Goal: Find contact information: Find contact information

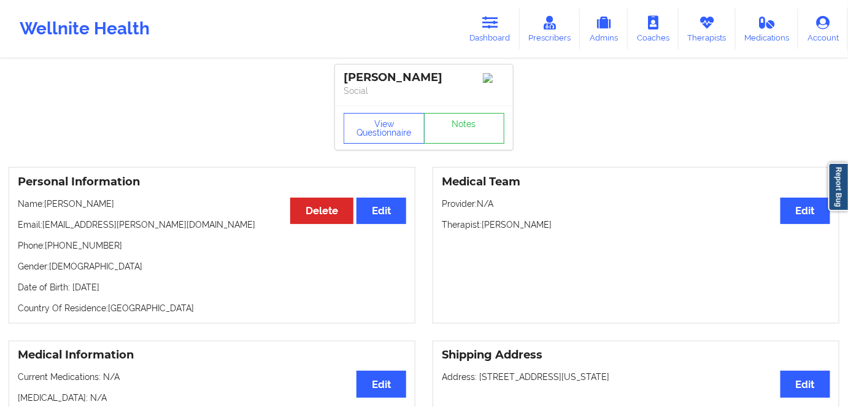
click at [108, 272] on p "Gender: [DEMOGRAPHIC_DATA]" at bounding box center [212, 266] width 388 height 12
drag, startPoint x: 110, startPoint y: 248, endPoint x: 50, endPoint y: 249, distance: 59.5
click at [50, 249] on p "Phone: [PHONE_NUMBER]" at bounding box center [212, 245] width 388 height 12
copy p "[PHONE_NUMBER]"
drag, startPoint x: 480, startPoint y: 30, endPoint x: 455, endPoint y: 44, distance: 28.8
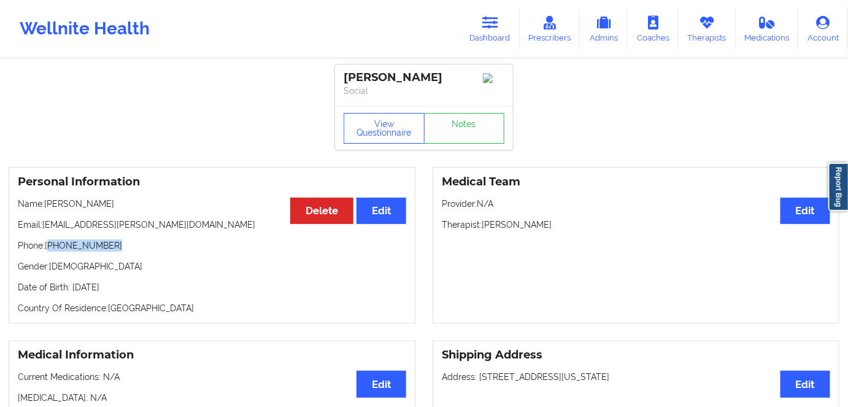
click at [480, 30] on link "Dashboard" at bounding box center [490, 29] width 59 height 40
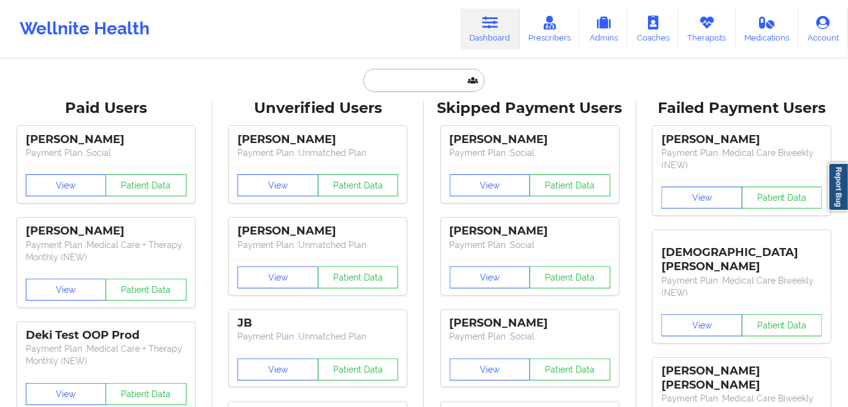
click at [402, 82] on input "text" at bounding box center [423, 80] width 121 height 23
click at [428, 85] on input "text" at bounding box center [423, 80] width 121 height 23
paste input "[PERSON_NAME]"
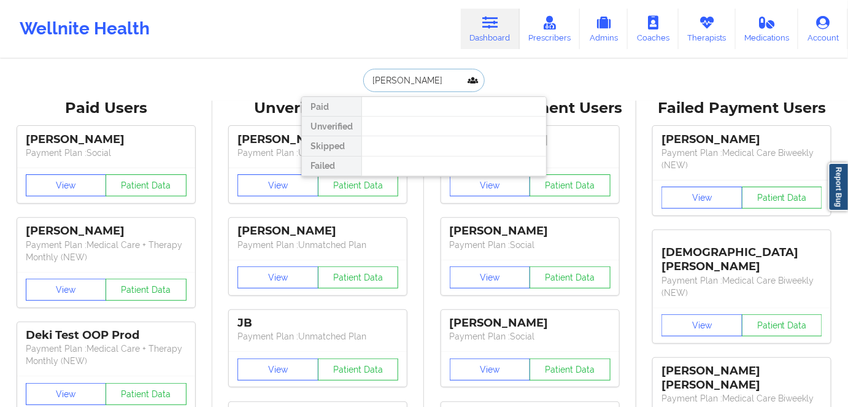
drag, startPoint x: 415, startPoint y: 78, endPoint x: 335, endPoint y: 75, distance: 80.4
click at [335, 75] on div "[PERSON_NAME] Unverified Skipped Failed" at bounding box center [423, 80] width 245 height 23
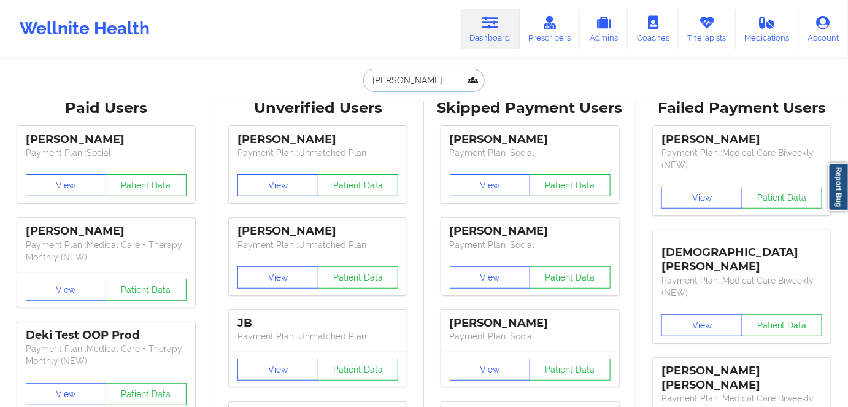
click at [425, 82] on input "[PERSON_NAME]" at bounding box center [423, 80] width 121 height 23
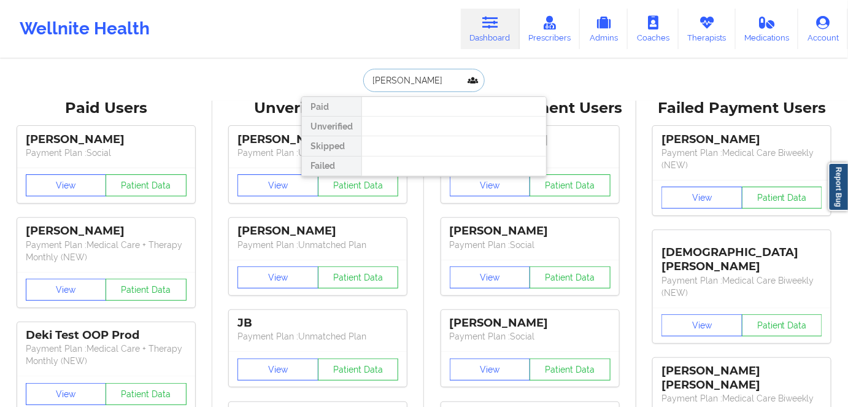
scroll to position [0, 5]
drag, startPoint x: 418, startPoint y: 79, endPoint x: 509, endPoint y: 83, distance: 90.9
click at [506, 83] on div "[PERSON_NAME] Unverified Skipped Failed" at bounding box center [423, 80] width 245 height 23
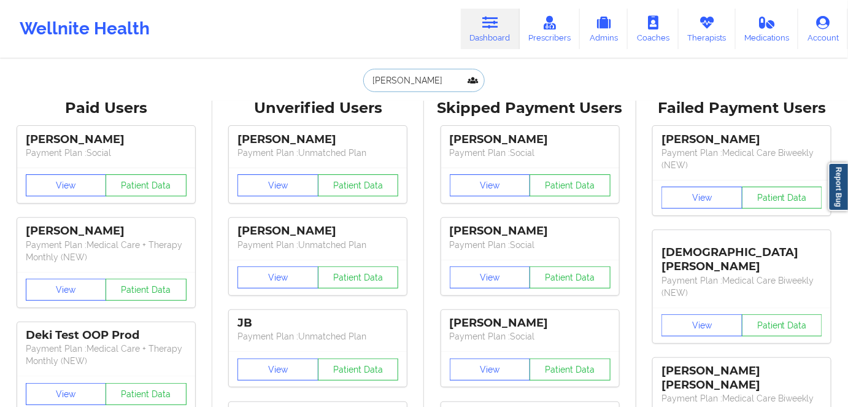
type input "[PERSON_NAME]"
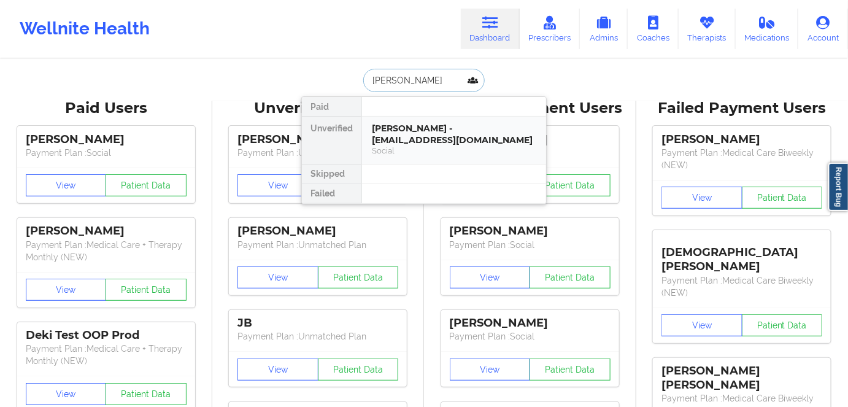
click at [404, 133] on div "[PERSON_NAME] - [EMAIL_ADDRESS][DOMAIN_NAME]" at bounding box center [454, 134] width 164 height 23
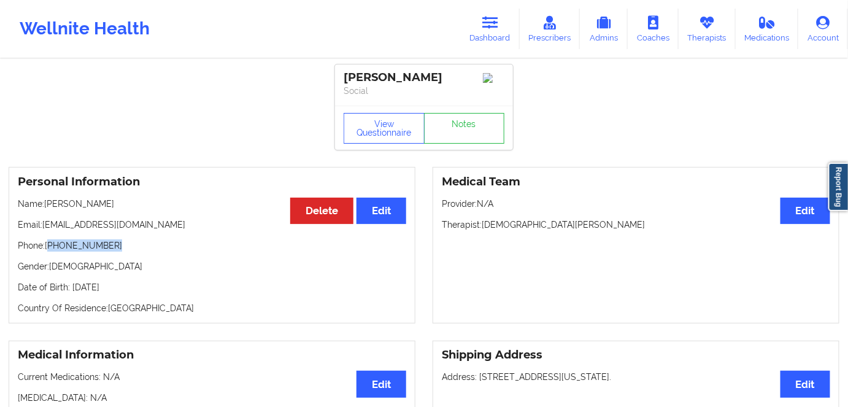
drag, startPoint x: 104, startPoint y: 251, endPoint x: 58, endPoint y: 243, distance: 46.7
click at [49, 247] on p "Phone: [PHONE_NUMBER]" at bounding box center [212, 245] width 388 height 12
copy p "[PHONE_NUMBER]"
click at [494, 26] on icon at bounding box center [490, 22] width 16 height 13
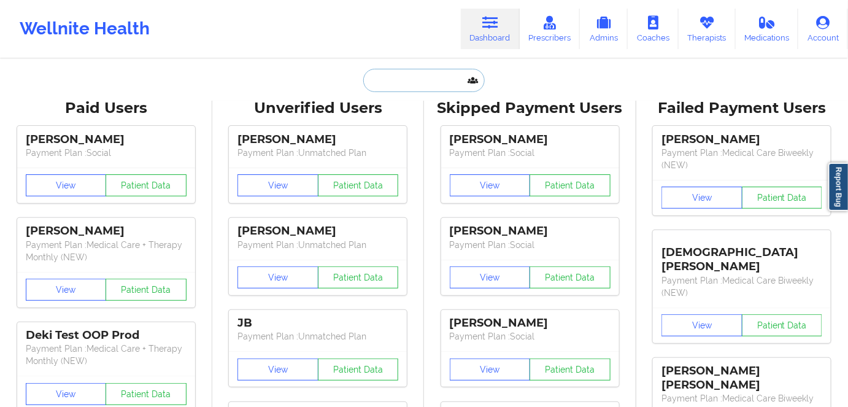
click at [429, 82] on input "text" at bounding box center [423, 80] width 121 height 23
paste input "[PERSON_NAME]"
type input "[PERSON_NAME]"
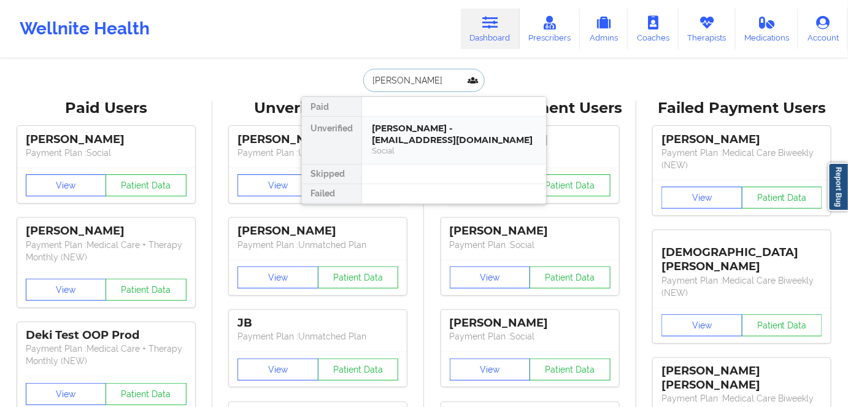
click at [396, 135] on div "[PERSON_NAME] - [EMAIL_ADDRESS][DOMAIN_NAME]" at bounding box center [454, 134] width 164 height 23
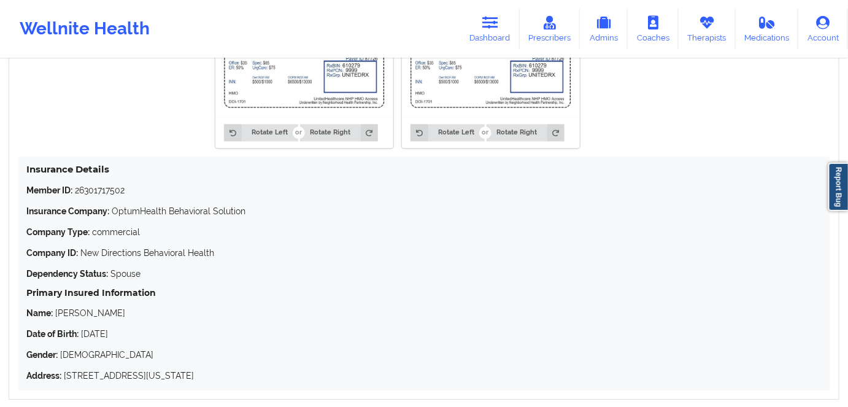
scroll to position [947, 0]
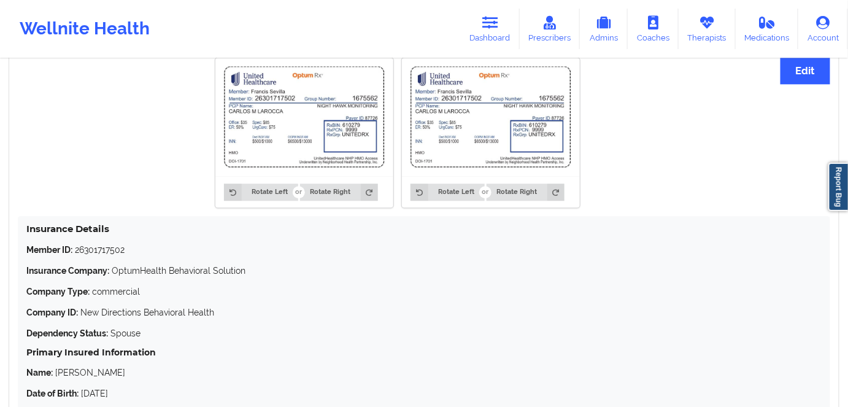
click at [101, 247] on p "Member ID: 26301717502" at bounding box center [423, 250] width 795 height 12
copy p "26301717502"
click at [106, 250] on p "Member ID: 26301717502" at bounding box center [423, 250] width 795 height 12
click at [129, 257] on div "Member ID: 26301717502 Insurance Company: OptumHealth Behavioral Solution Compa…" at bounding box center [423, 343] width 795 height 198
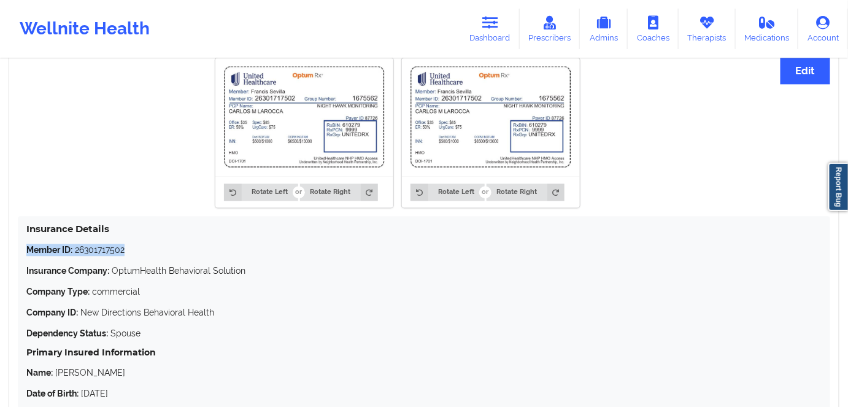
drag, startPoint x: 126, startPoint y: 253, endPoint x: 23, endPoint y: 253, distance: 102.5
click at [23, 253] on div "Insurance Details Member ID: 26301717502 Insurance Company: OptumHealth Behavio…" at bounding box center [424, 333] width 812 height 234
copy p "Member ID: 26301717502"
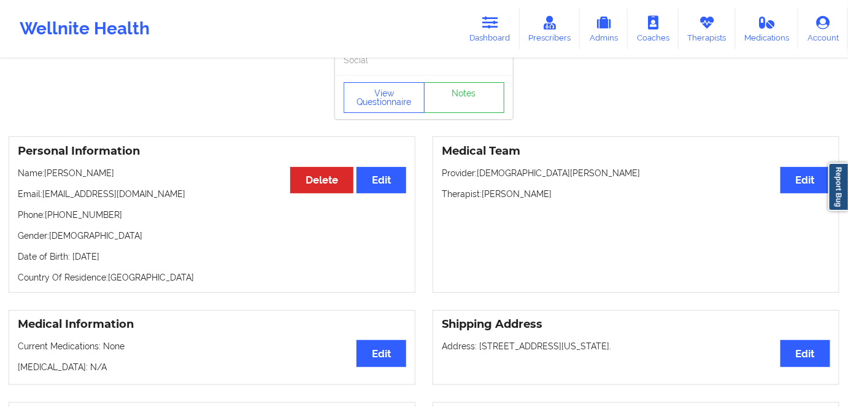
scroll to position [0, 0]
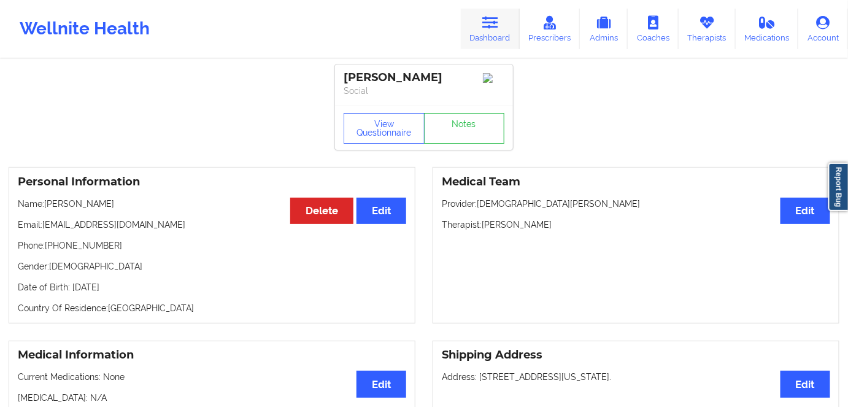
click at [487, 34] on link "Dashboard" at bounding box center [490, 29] width 59 height 40
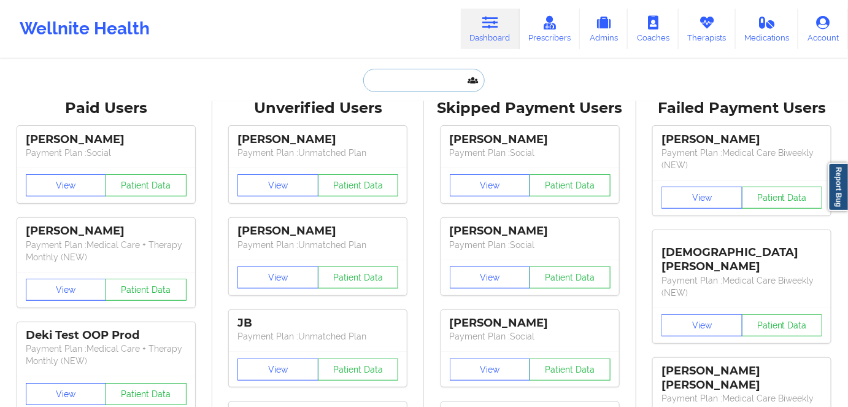
click at [399, 88] on input "text" at bounding box center [423, 80] width 121 height 23
paste input "[PERSON_NAME]"
type input "[PERSON_NAME]"
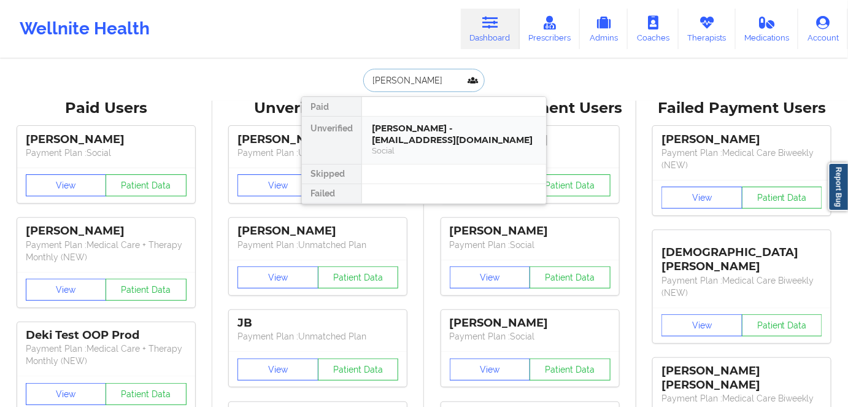
click at [398, 145] on div "Social" at bounding box center [454, 150] width 164 height 10
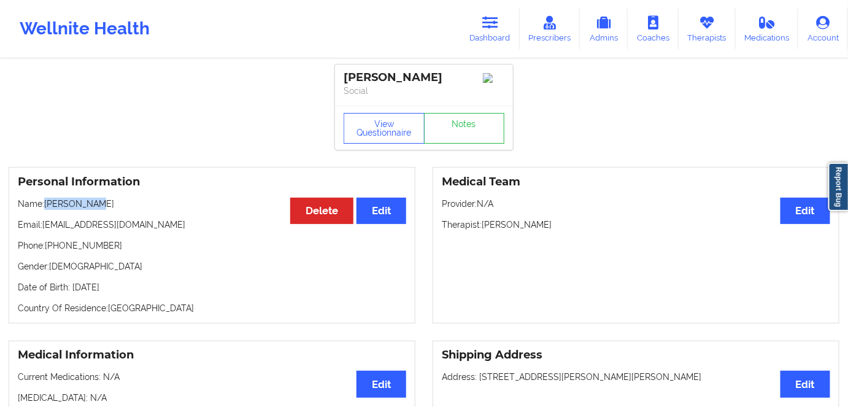
drag, startPoint x: 93, startPoint y: 206, endPoint x: 47, endPoint y: 207, distance: 46.6
click at [47, 207] on p "Name: [PERSON_NAME]" at bounding box center [212, 204] width 388 height 12
copy p "[PERSON_NAME]"
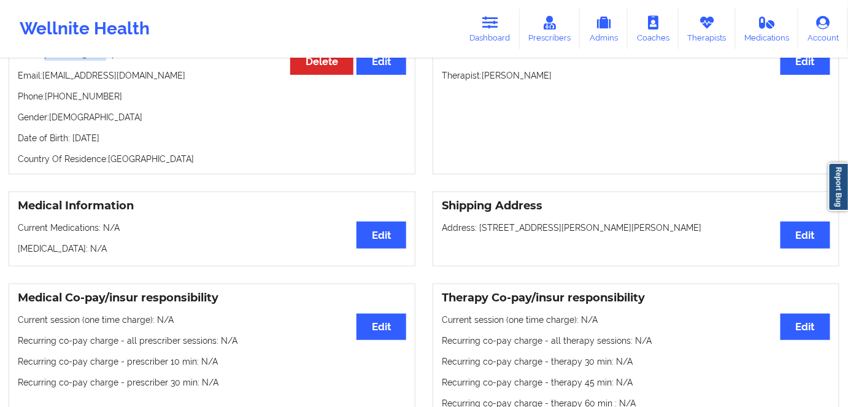
scroll to position [111, 0]
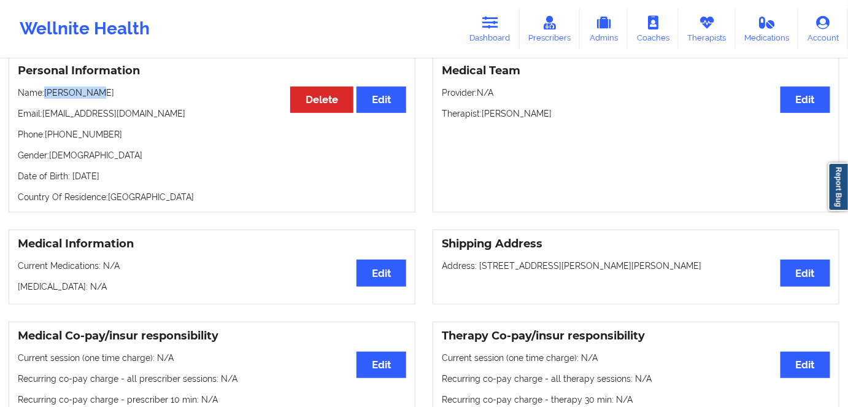
click at [91, 96] on p "Name: [PERSON_NAME]" at bounding box center [212, 92] width 388 height 12
drag, startPoint x: 96, startPoint y: 97, endPoint x: 46, endPoint y: 97, distance: 50.3
click at [46, 97] on p "Name: [PERSON_NAME]" at bounding box center [212, 92] width 388 height 12
copy p "[PERSON_NAME]"
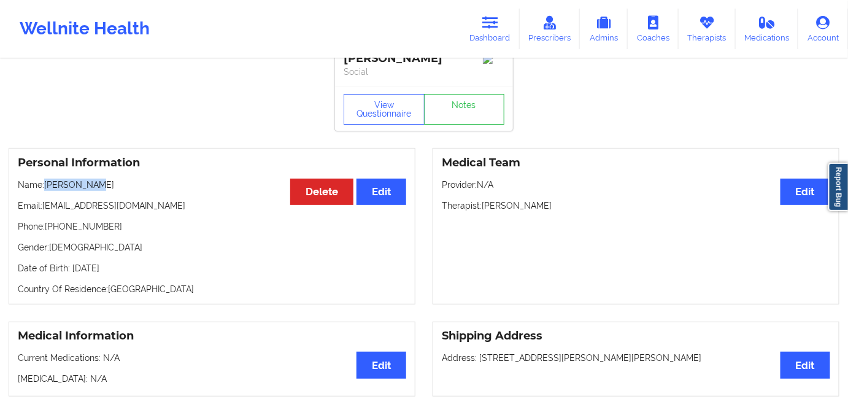
scroll to position [0, 0]
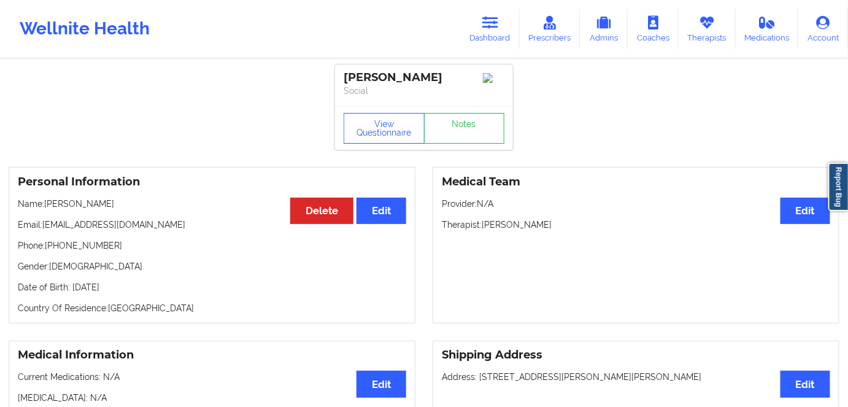
click at [115, 241] on div "Personal Information Edit Delete Name: [PERSON_NAME] Email: [EMAIL_ADDRESS][DOM…" at bounding box center [212, 245] width 407 height 156
drag, startPoint x: 114, startPoint y: 247, endPoint x: 49, endPoint y: 250, distance: 65.1
click at [49, 250] on p "Phone: [PHONE_NUMBER]" at bounding box center [212, 245] width 388 height 12
copy p "[PHONE_NUMBER]"
click at [489, 29] on icon at bounding box center [490, 22] width 16 height 13
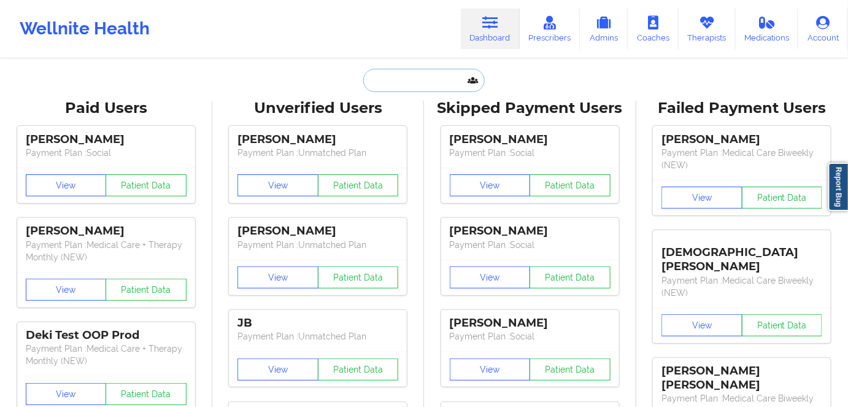
click at [414, 78] on input "text" at bounding box center [423, 80] width 121 height 23
paste input "[PERSON_NAME]"
type input "[PERSON_NAME]"
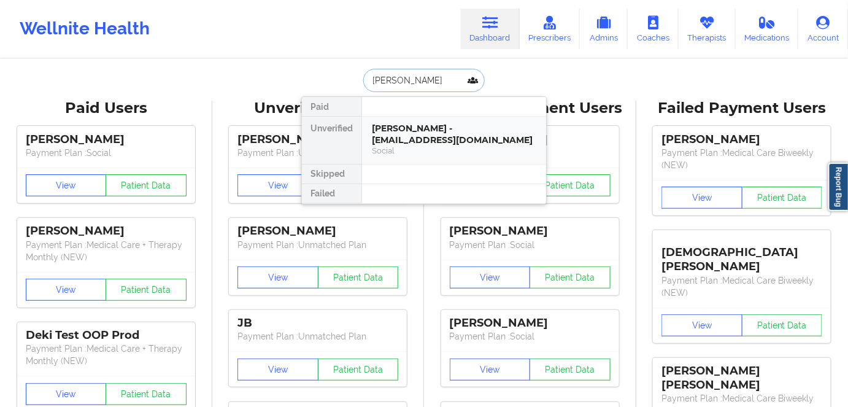
click at [403, 134] on div "[PERSON_NAME] - [EMAIL_ADDRESS][DOMAIN_NAME]" at bounding box center [454, 134] width 164 height 23
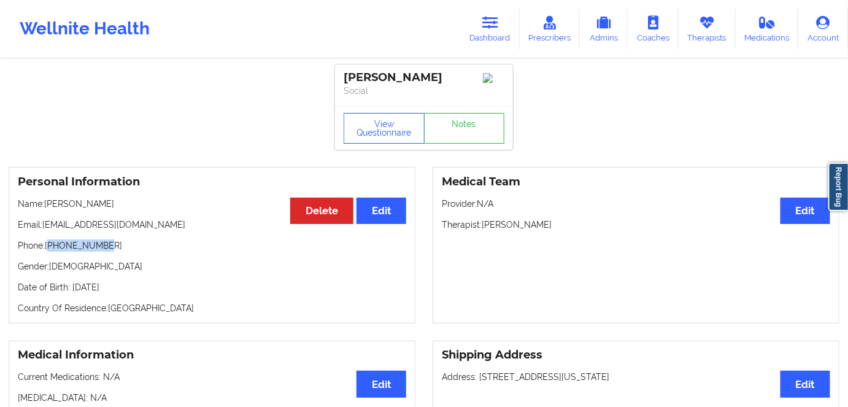
drag, startPoint x: 114, startPoint y: 252, endPoint x: 50, endPoint y: 252, distance: 63.8
click at [50, 252] on p "Phone: [PHONE_NUMBER]" at bounding box center [212, 245] width 388 height 12
copy p "15189378519"
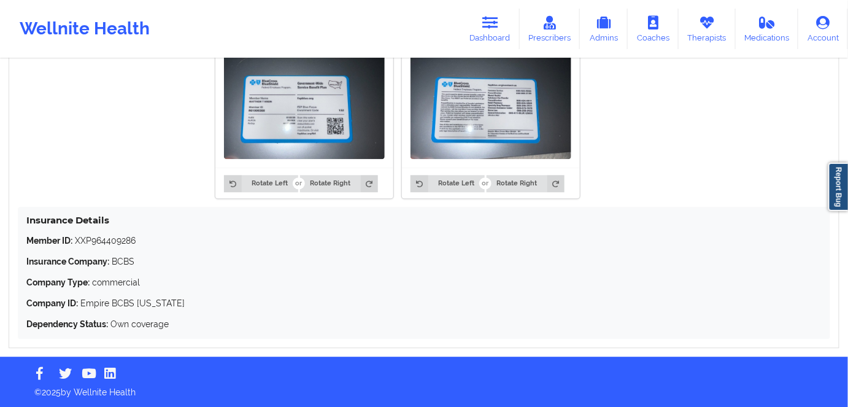
scroll to position [736, 0]
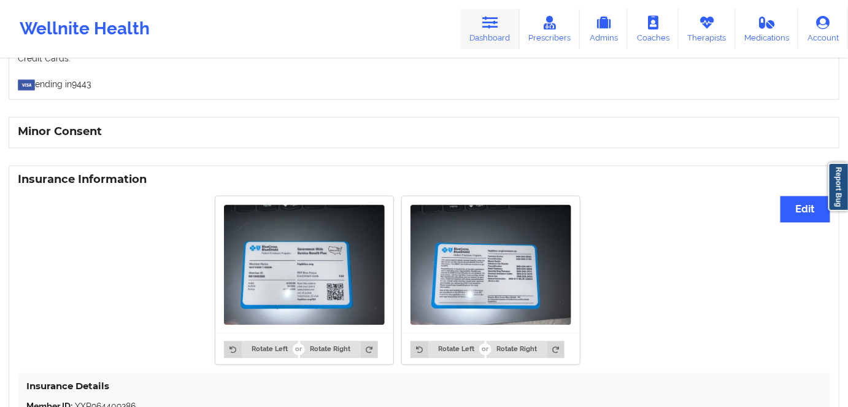
click at [492, 23] on icon at bounding box center [490, 22] width 16 height 13
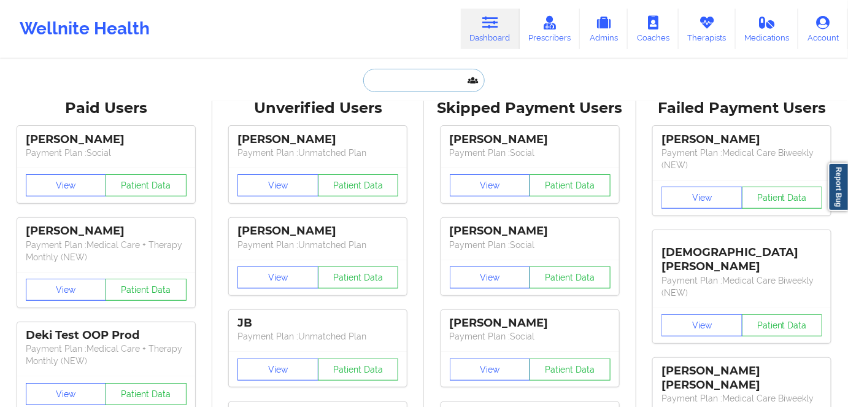
click at [386, 89] on input "text" at bounding box center [423, 80] width 121 height 23
paste input "[PERSON_NAME]"
type input "[PERSON_NAME]"
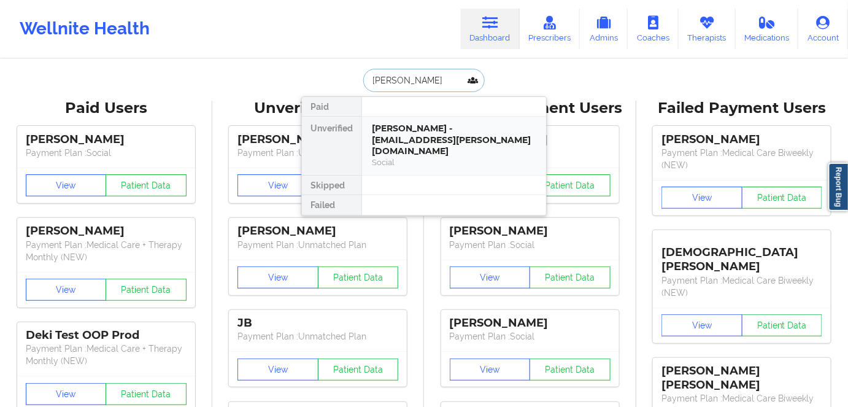
click at [406, 133] on div "[PERSON_NAME] - [EMAIL_ADDRESS][PERSON_NAME][DOMAIN_NAME]" at bounding box center [454, 140] width 164 height 34
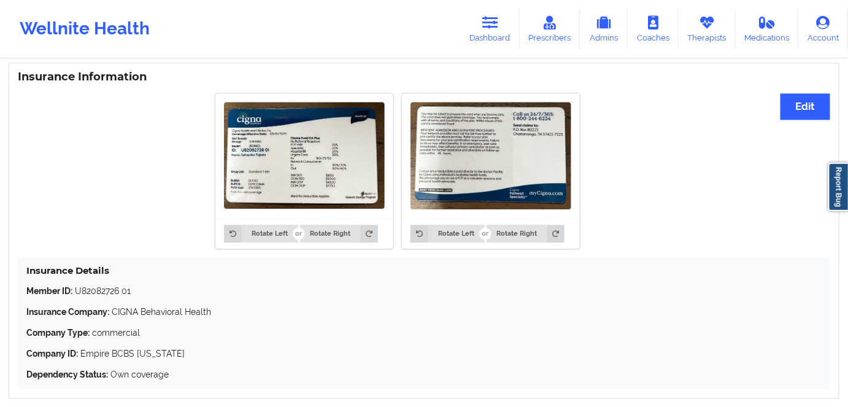
scroll to position [962, 0]
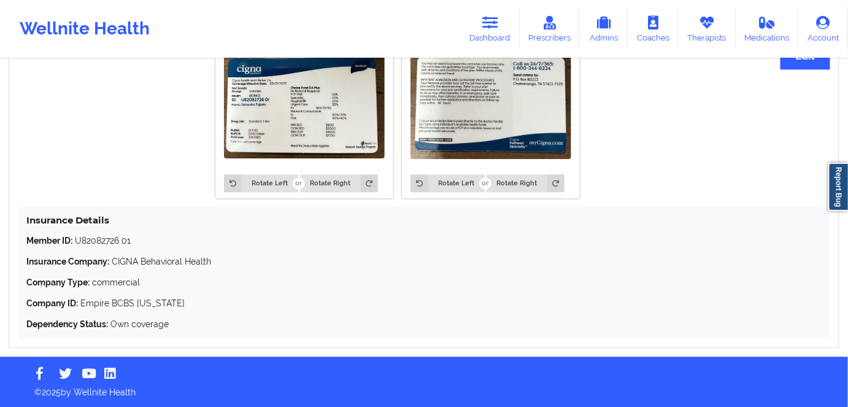
click at [172, 328] on p "Dependency Status: Own coverage" at bounding box center [423, 324] width 795 height 12
click at [103, 244] on p "Member ID: U82082726 01" at bounding box center [423, 240] width 795 height 12
copy p "U82082726"
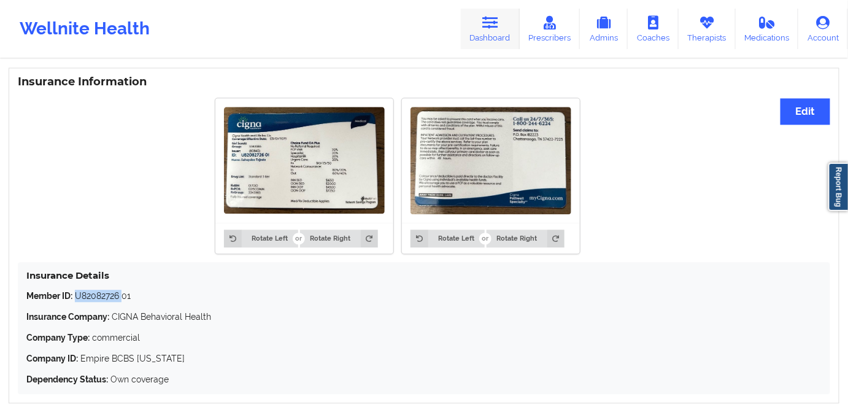
click at [490, 39] on link "Dashboard" at bounding box center [490, 29] width 59 height 40
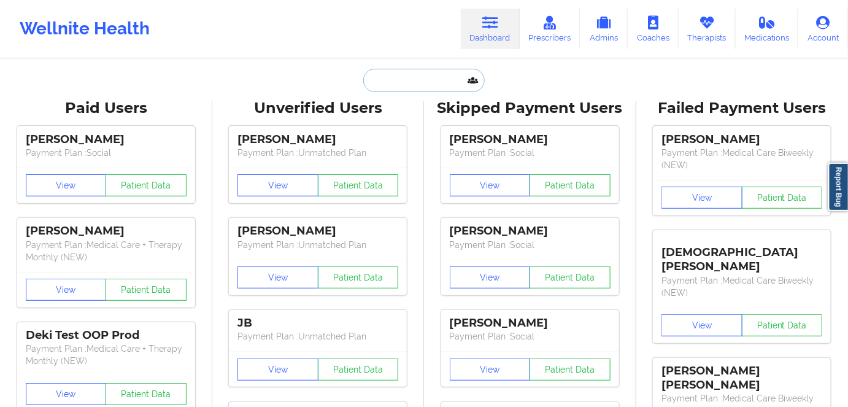
click at [425, 79] on input "text" at bounding box center [423, 80] width 121 height 23
paste input "[PERSON_NAME]"
type input "[PERSON_NAME]"
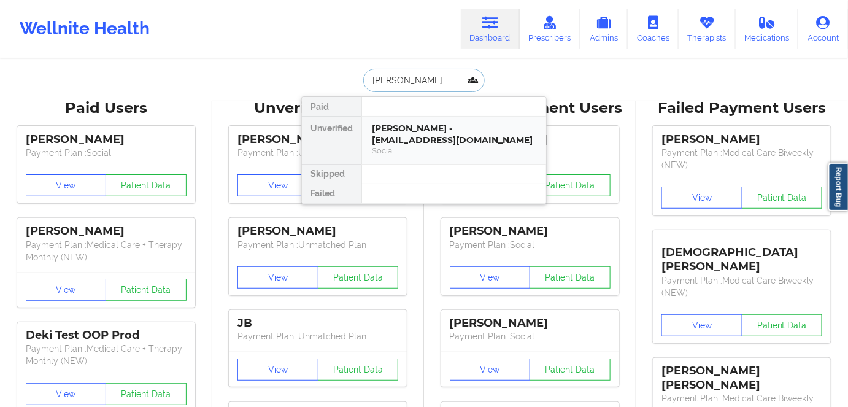
click at [400, 144] on div "[PERSON_NAME] - [EMAIL_ADDRESS][DOMAIN_NAME]" at bounding box center [454, 134] width 164 height 23
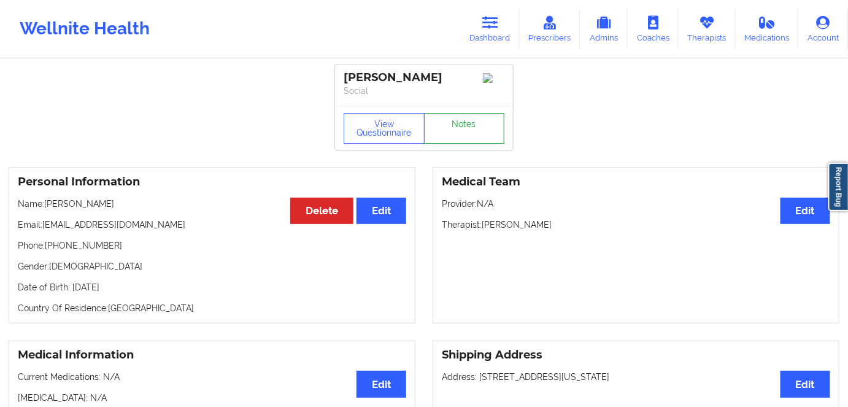
click at [450, 137] on link "Notes" at bounding box center [464, 128] width 81 height 31
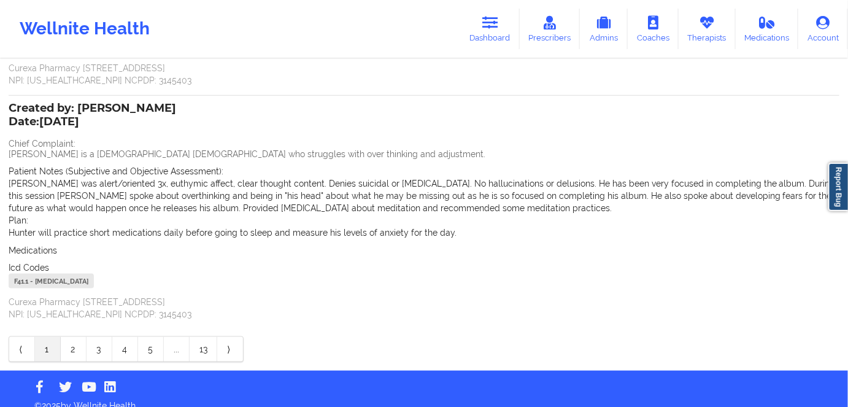
scroll to position [313, 0]
click at [74, 336] on link "2" at bounding box center [74, 348] width 26 height 25
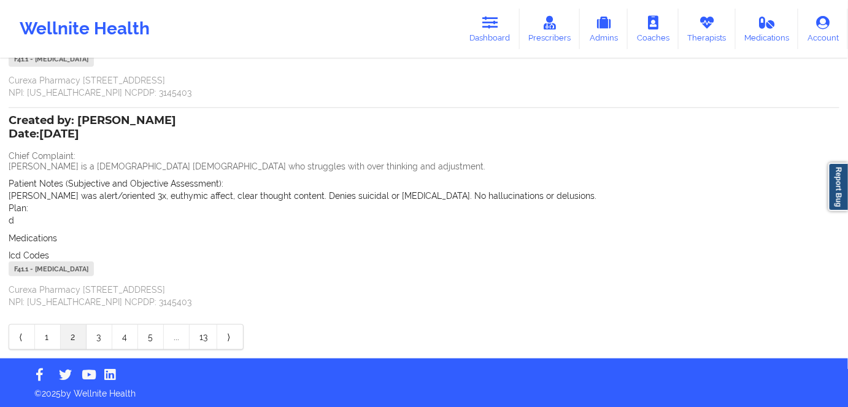
scroll to position [256, 0]
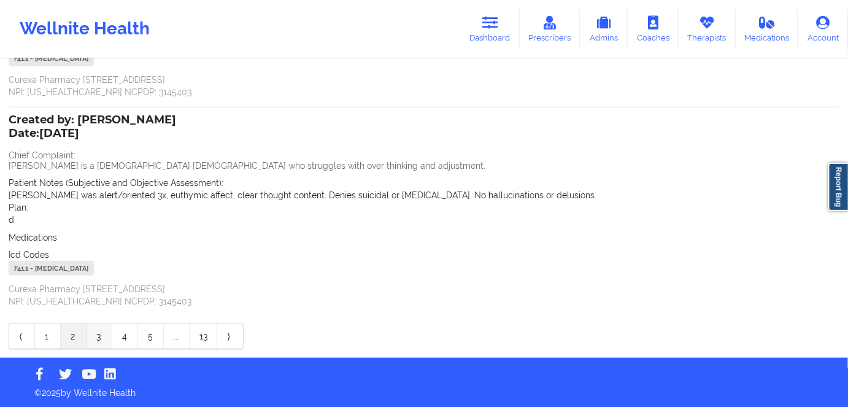
click at [93, 337] on link "3" at bounding box center [99, 336] width 26 height 25
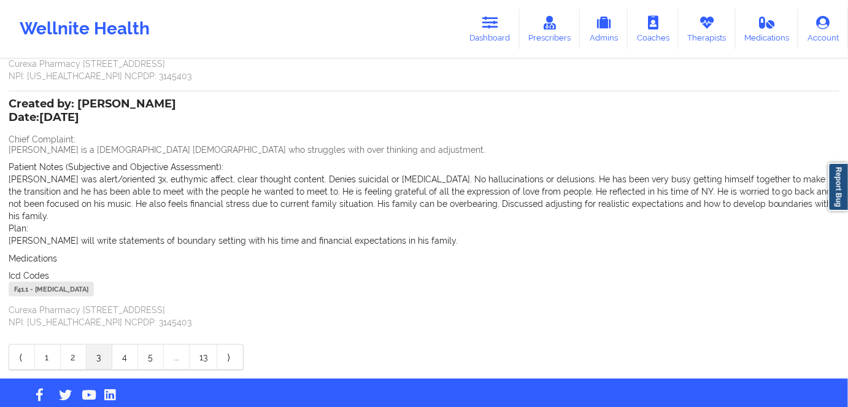
scroll to position [293, 0]
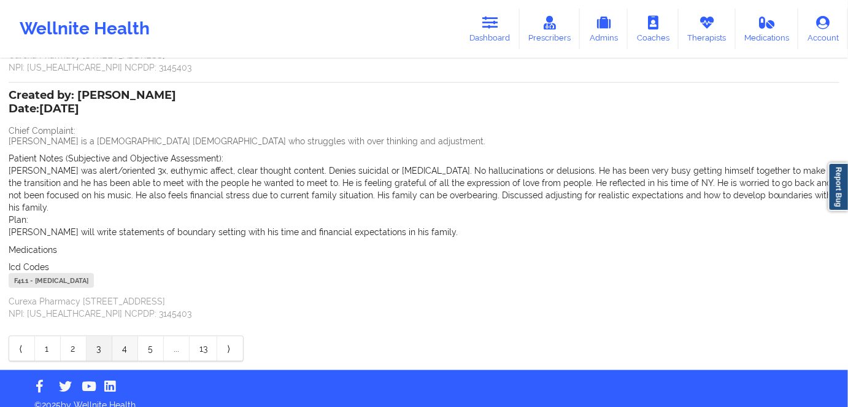
click at [117, 336] on link "4" at bounding box center [125, 348] width 26 height 25
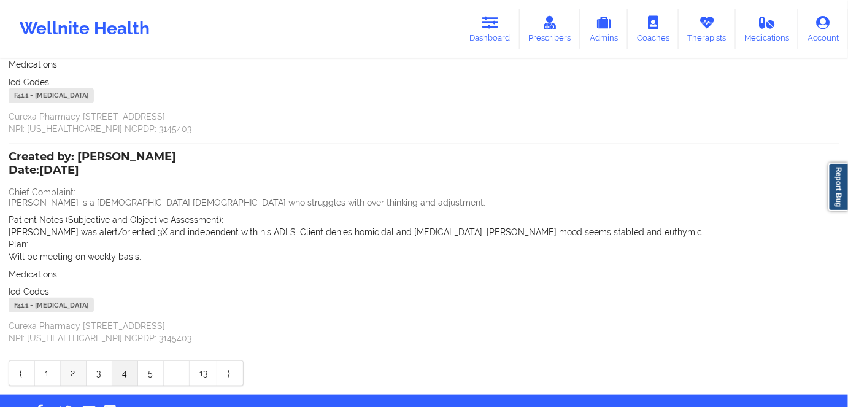
scroll to position [244, 0]
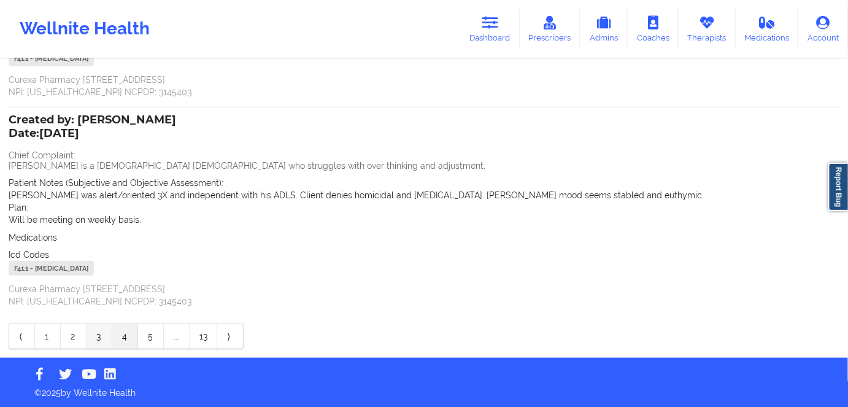
click at [99, 334] on link "3" at bounding box center [99, 336] width 26 height 25
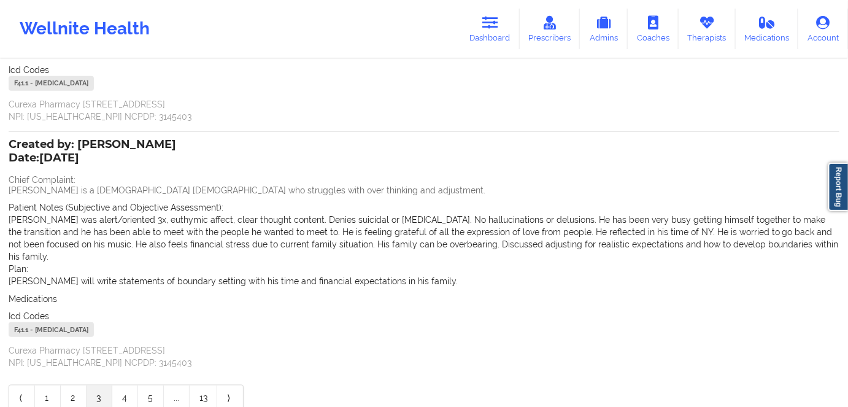
scroll to position [268, 0]
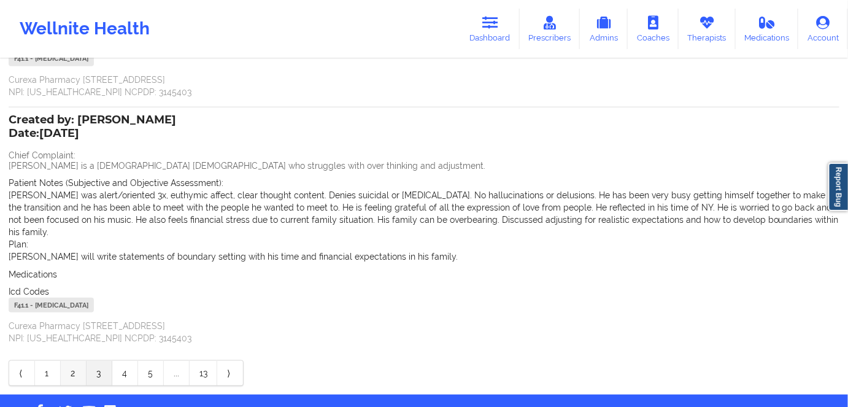
click at [74, 361] on link "2" at bounding box center [74, 373] width 26 height 25
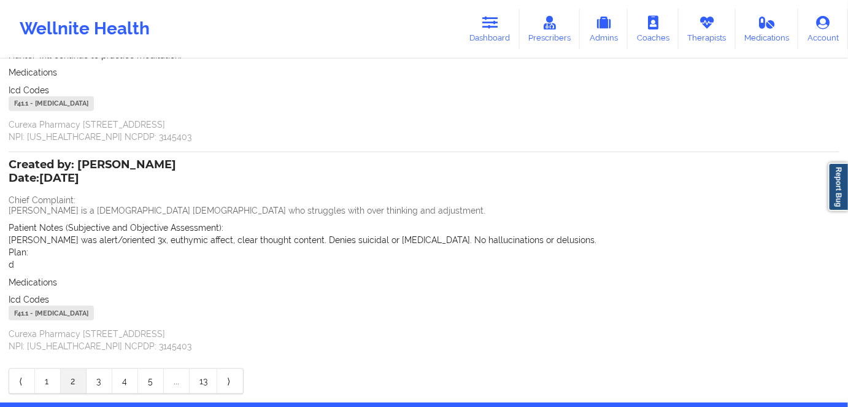
scroll to position [256, 0]
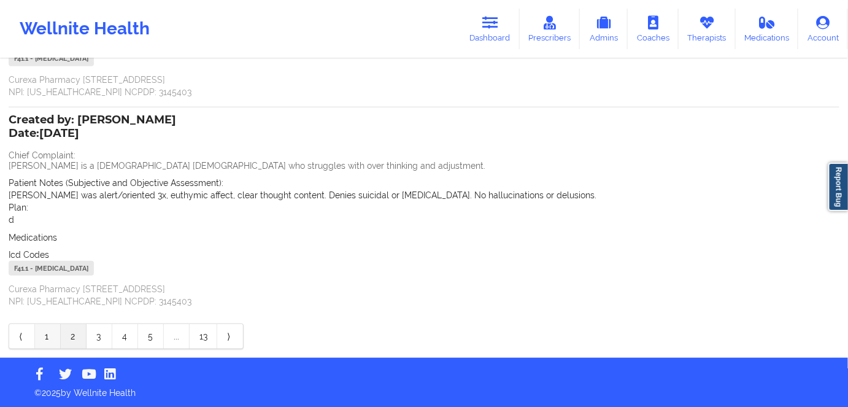
click at [43, 337] on link "1" at bounding box center [48, 336] width 26 height 25
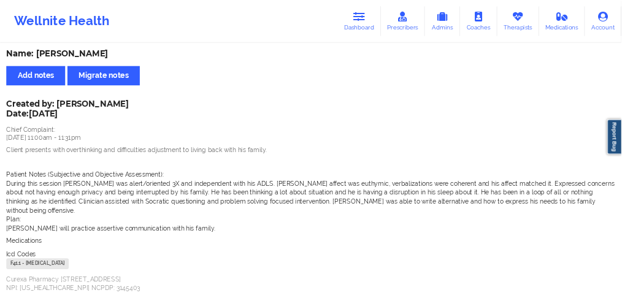
scroll to position [0, 0]
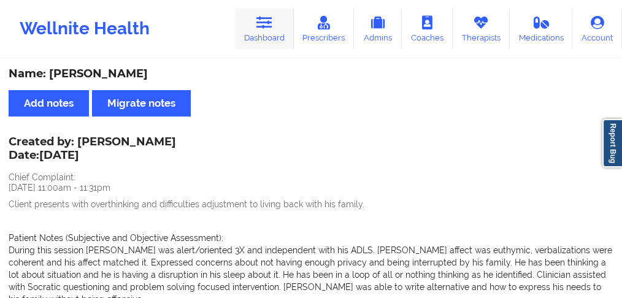
click at [264, 35] on link "Dashboard" at bounding box center [264, 29] width 59 height 40
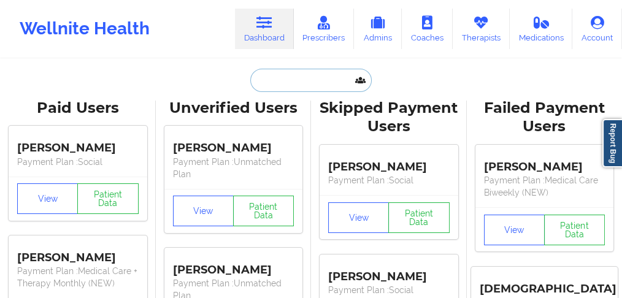
click at [283, 85] on input "text" at bounding box center [310, 80] width 121 height 23
paste input "[PERSON_NAME]"
type input "[PERSON_NAME]"
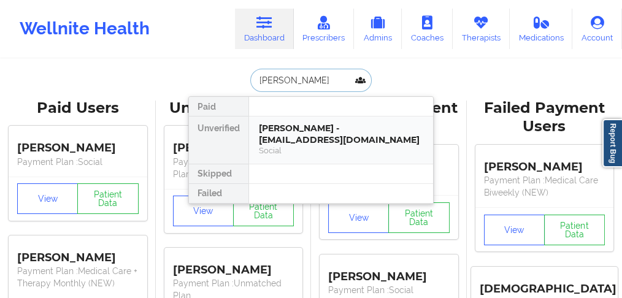
click at [293, 133] on div "[PERSON_NAME] - [EMAIL_ADDRESS][DOMAIN_NAME]" at bounding box center [341, 134] width 164 height 23
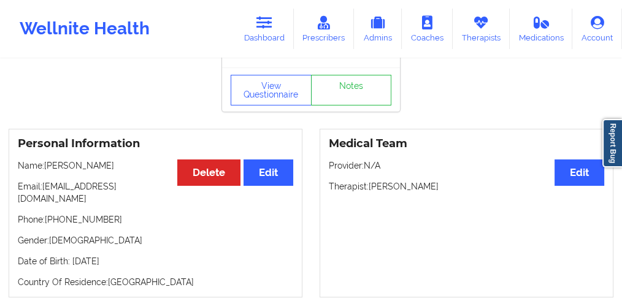
scroll to position [82, 0]
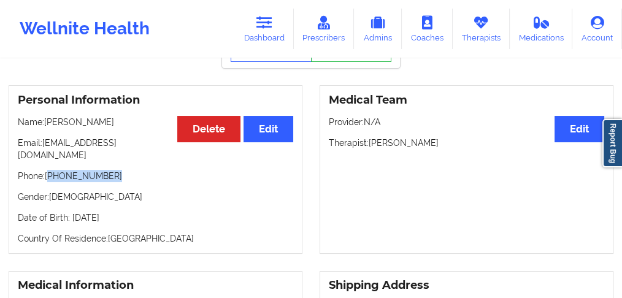
drag, startPoint x: 90, startPoint y: 171, endPoint x: 50, endPoint y: 171, distance: 39.9
click at [50, 171] on p "Phone: [PHONE_NUMBER]" at bounding box center [155, 176] width 275 height 12
copy p "[PHONE_NUMBER]"
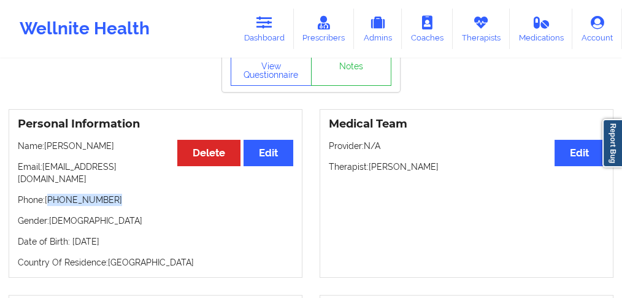
scroll to position [0, 0]
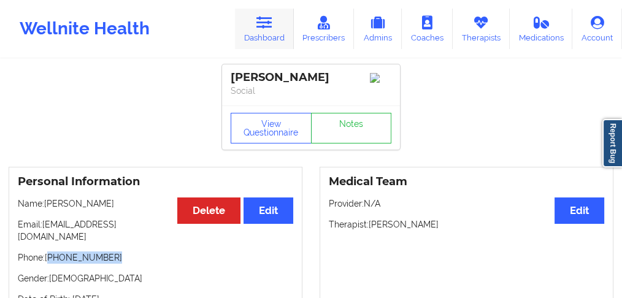
click at [280, 25] on link "Dashboard" at bounding box center [264, 29] width 59 height 40
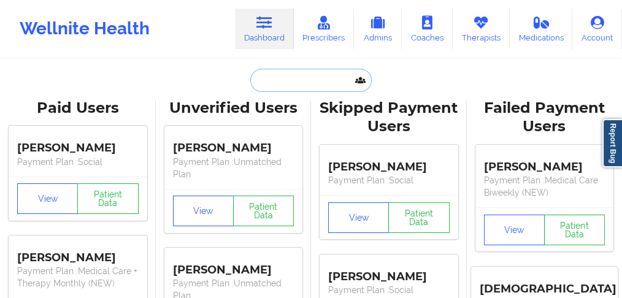
click at [264, 83] on input "text" at bounding box center [310, 80] width 121 height 23
paste input "[PERSON_NAME] [PERSON_NAME]"
type input "[PERSON_NAME] [PERSON_NAME]"
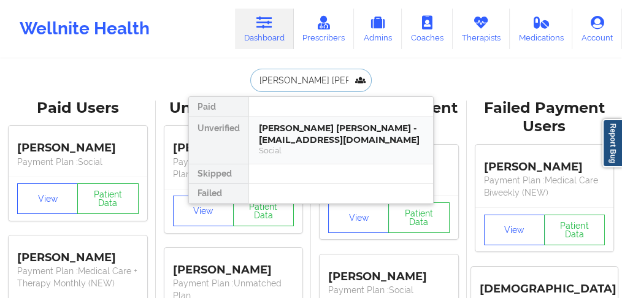
click at [299, 133] on div "[PERSON_NAME] [PERSON_NAME] - [EMAIL_ADDRESS][DOMAIN_NAME]" at bounding box center [341, 134] width 164 height 23
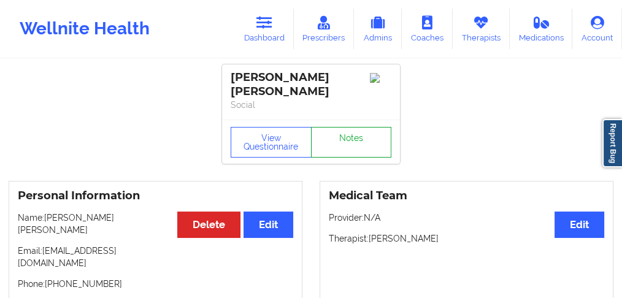
click at [356, 130] on link "Notes" at bounding box center [351, 142] width 81 height 31
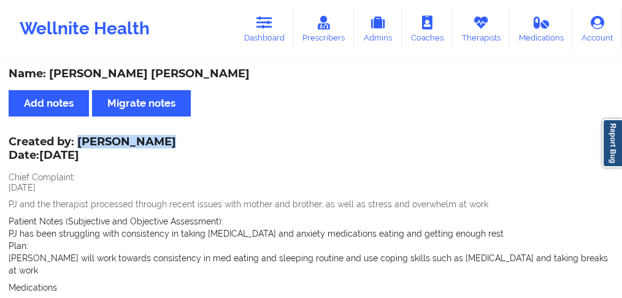
drag, startPoint x: 154, startPoint y: 142, endPoint x: 80, endPoint y: 142, distance: 74.2
click at [80, 142] on div "Created by: [PERSON_NAME] Date: [DATE]" at bounding box center [92, 150] width 167 height 28
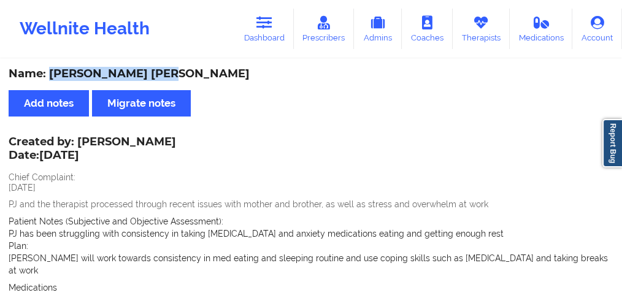
drag, startPoint x: 157, startPoint y: 76, endPoint x: 60, endPoint y: 73, distance: 97.0
click at [50, 75] on div "Name: [PERSON_NAME] [PERSON_NAME]" at bounding box center [311, 74] width 605 height 14
drag, startPoint x: 160, startPoint y: 142, endPoint x: 316, endPoint y: 36, distance: 189.0
click at [79, 139] on div "Created by: [PERSON_NAME] Date: [DATE] Chief Complaint: [DATE] PJ and the thera…" at bounding box center [311, 248] width 605 height 220
click at [120, 161] on p "Date: [DATE]" at bounding box center [92, 156] width 167 height 16
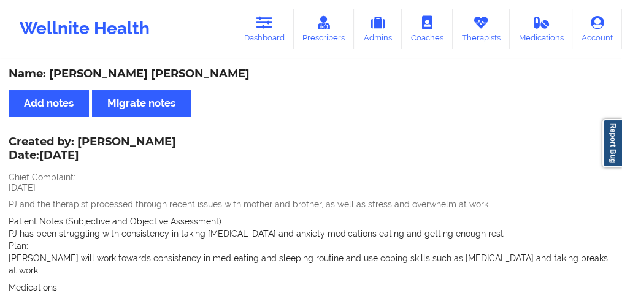
drag, startPoint x: 167, startPoint y: 141, endPoint x: 77, endPoint y: 142, distance: 90.2
click at [77, 142] on div "Created by: [PERSON_NAME] Date: [DATE] Chief Complaint: [DATE] PJ and the thera…" at bounding box center [311, 248] width 605 height 220
click at [82, 142] on div "Created by: [PERSON_NAME] Date: [DATE]" at bounding box center [92, 150] width 167 height 28
drag, startPoint x: 80, startPoint y: 141, endPoint x: 155, endPoint y: 142, distance: 74.8
click at [155, 142] on div "Created by: [PERSON_NAME] Date: [DATE]" at bounding box center [92, 150] width 167 height 28
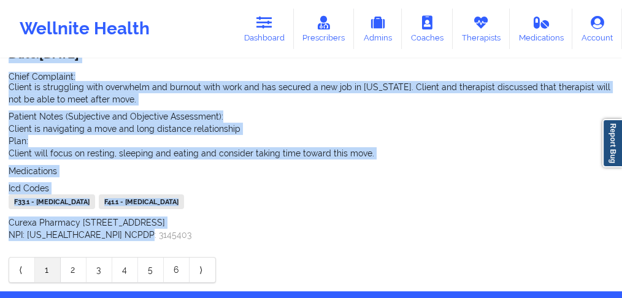
scroll to position [296, 0]
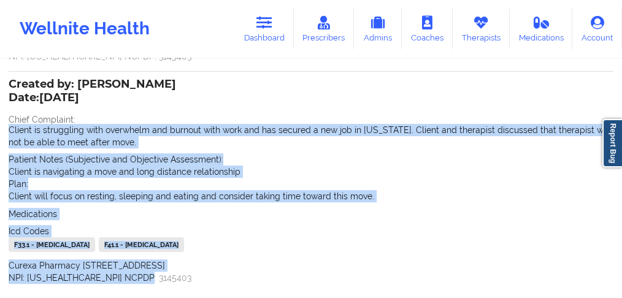
drag, startPoint x: 149, startPoint y: 201, endPoint x: 98, endPoint y: 158, distance: 66.6
click at [7, 118] on div "Name: [PERSON_NAME] [PERSON_NAME] Add notes Migrate notes Created by: [PERSON_N…" at bounding box center [311, 49] width 622 height 570
click at [113, 208] on div "Medications" at bounding box center [311, 214] width 605 height 12
drag, startPoint x: 0, startPoint y: 114, endPoint x: 176, endPoint y: 263, distance: 230.3
click at [176, 263] on div "Name: [PERSON_NAME] [PERSON_NAME] Add notes Migrate notes Created by: [PERSON_N…" at bounding box center [311, 49] width 622 height 570
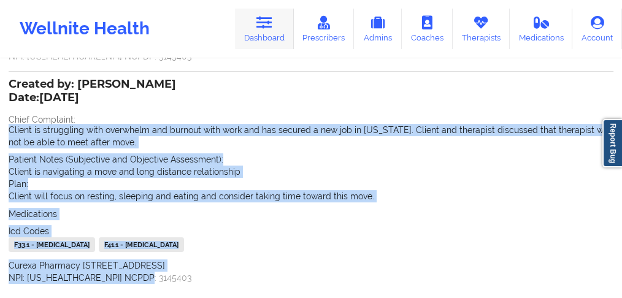
click at [271, 35] on link "Dashboard" at bounding box center [264, 29] width 59 height 40
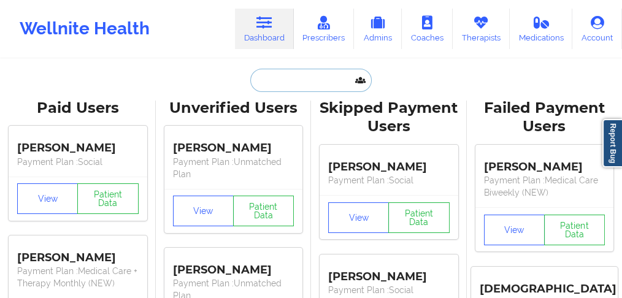
click at [266, 82] on input "text" at bounding box center [310, 80] width 121 height 23
paste input "[PERSON_NAME]"
type input "[PERSON_NAME]"
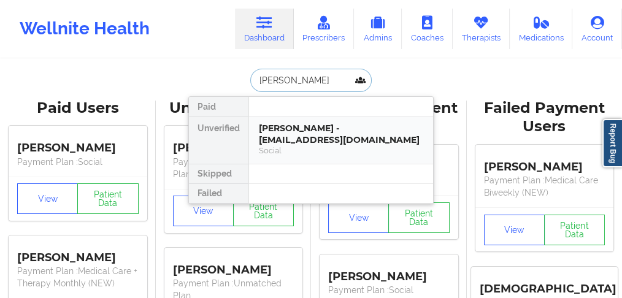
click at [282, 145] on div "Social" at bounding box center [341, 150] width 164 height 10
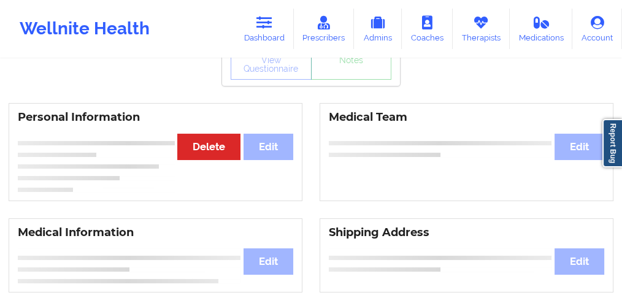
scroll to position [82, 0]
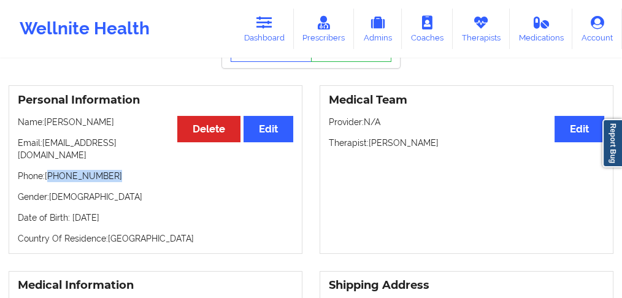
drag, startPoint x: 104, startPoint y: 167, endPoint x: 52, endPoint y: 167, distance: 51.5
click at [50, 170] on p "Phone: [PHONE_NUMBER]" at bounding box center [155, 176] width 275 height 12
click at [277, 23] on link "Dashboard" at bounding box center [264, 29] width 59 height 40
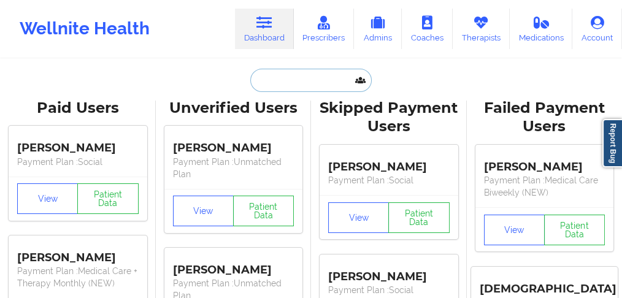
click at [275, 75] on input "text" at bounding box center [310, 80] width 121 height 23
paste input "[PERSON_NAME]"
type input "[PERSON_NAME]"
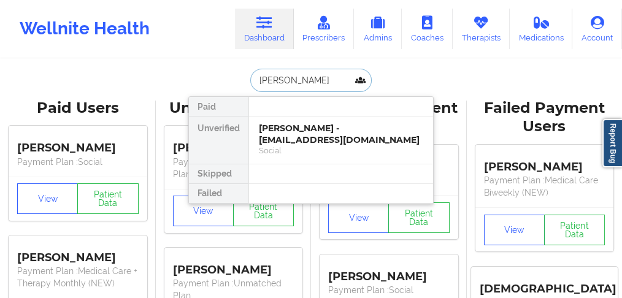
click at [284, 138] on div "[PERSON_NAME] - [EMAIL_ADDRESS][DOMAIN_NAME]" at bounding box center [341, 134] width 164 height 23
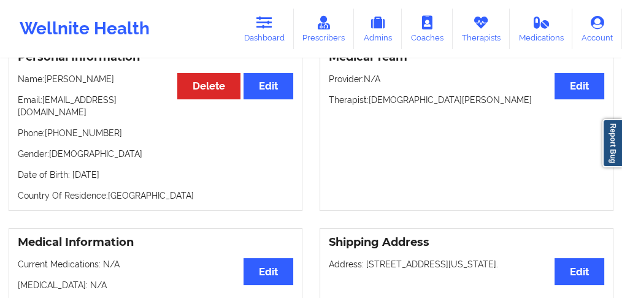
scroll to position [2, 0]
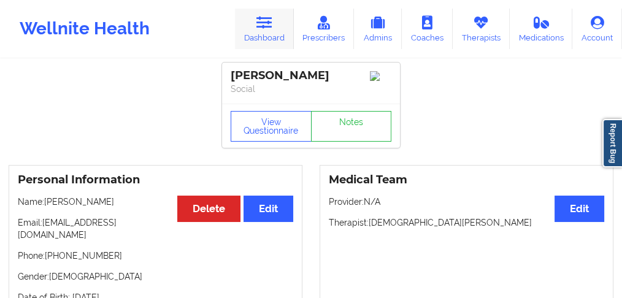
click at [272, 37] on link "Dashboard" at bounding box center [264, 29] width 59 height 40
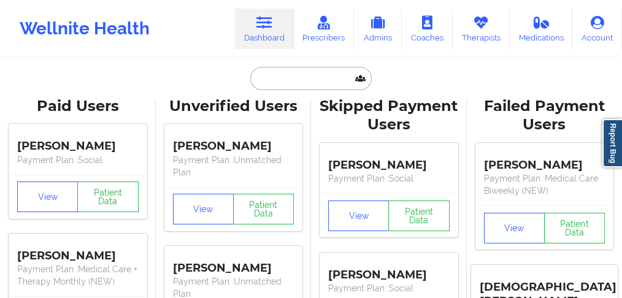
click at [266, 75] on input "text" at bounding box center [310, 78] width 121 height 23
paste input "[PERSON_NAME]"
type input "[PERSON_NAME]"
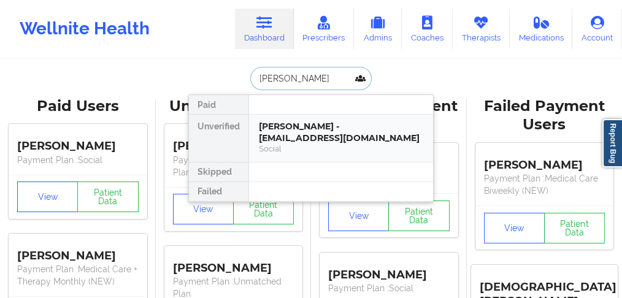
click at [282, 130] on div "[PERSON_NAME] - [EMAIL_ADDRESS][DOMAIN_NAME]" at bounding box center [341, 132] width 164 height 23
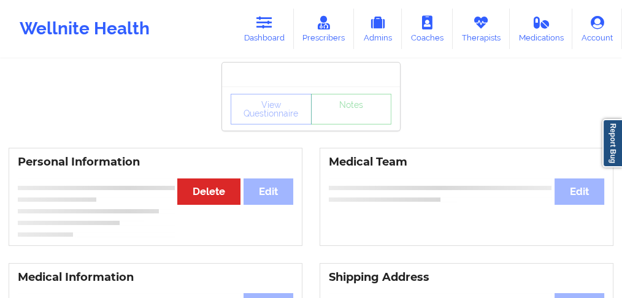
scroll to position [83, 0]
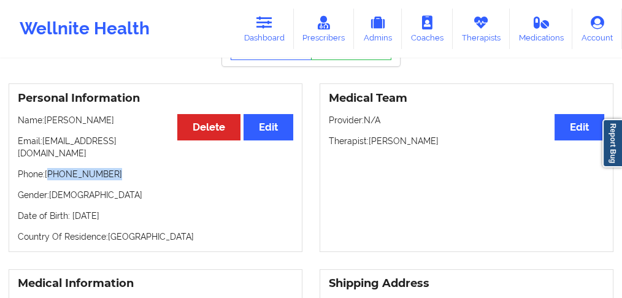
drag, startPoint x: 72, startPoint y: 164, endPoint x: 50, endPoint y: 164, distance: 22.7
click at [50, 168] on p "Phone: [PHONE_NUMBER]" at bounding box center [155, 174] width 275 height 12
click at [272, 37] on link "Dashboard" at bounding box center [264, 29] width 59 height 40
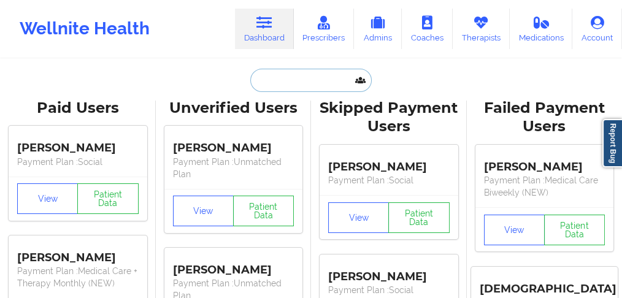
click at [329, 82] on input "text" at bounding box center [310, 80] width 121 height 23
paste input "[PERSON_NAME]"
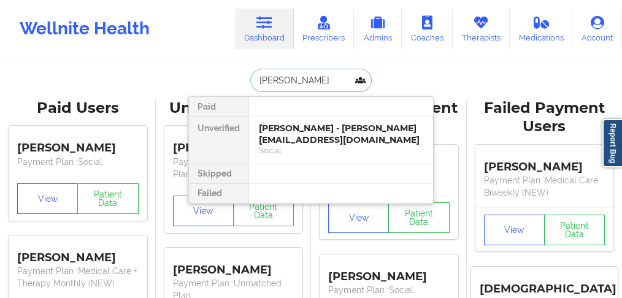
type input "[PERSON_NAME]"
click at [330, 78] on input "[PERSON_NAME]" at bounding box center [310, 80] width 121 height 23
click at [298, 134] on div "[PERSON_NAME] - [PERSON_NAME][EMAIL_ADDRESS][DOMAIN_NAME]" at bounding box center [341, 134] width 164 height 23
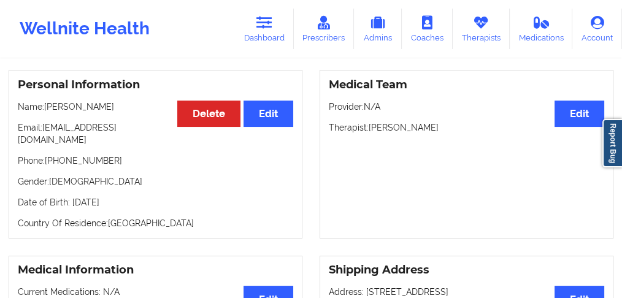
scroll to position [123, 0]
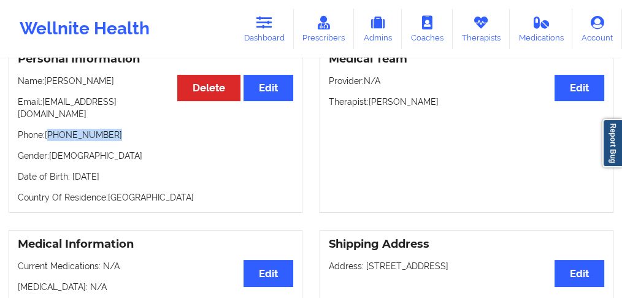
drag, startPoint x: 114, startPoint y: 127, endPoint x: 50, endPoint y: 130, distance: 63.9
click at [50, 130] on p "Phone: [PHONE_NUMBER]" at bounding box center [155, 135] width 275 height 12
click at [117, 129] on p "Phone: [PHONE_NUMBER]" at bounding box center [155, 135] width 275 height 12
drag, startPoint x: 118, startPoint y: 124, endPoint x: 51, endPoint y: 127, distance: 67.6
click at [51, 129] on p "Phone: [PHONE_NUMBER]" at bounding box center [155, 135] width 275 height 12
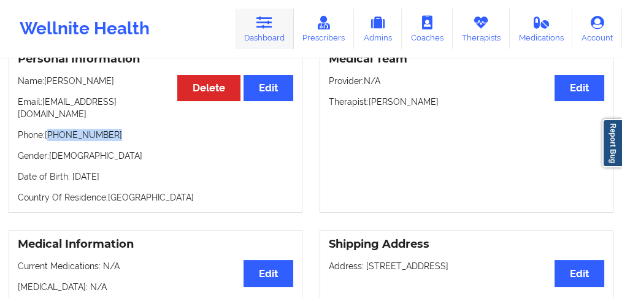
click at [271, 34] on link "Dashboard" at bounding box center [264, 29] width 59 height 40
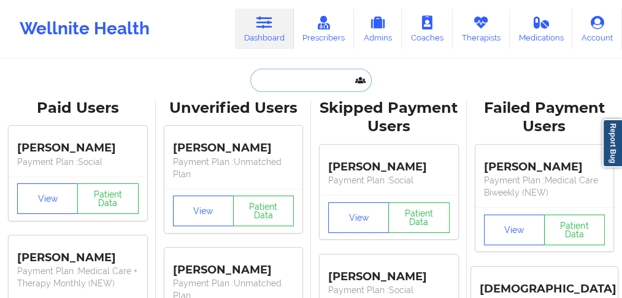
click at [267, 79] on input "text" at bounding box center [310, 80] width 121 height 23
paste input "[PERSON_NAME]"
type input "[PERSON_NAME]"
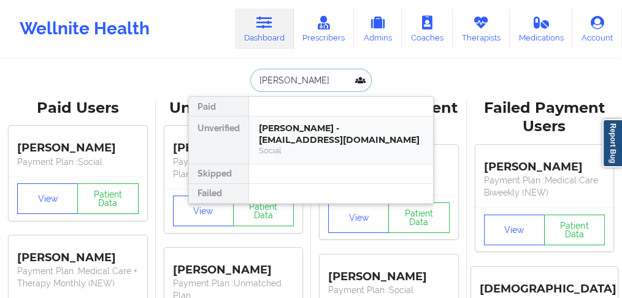
click at [283, 128] on div "[PERSON_NAME] - [EMAIL_ADDRESS][DOMAIN_NAME]" at bounding box center [341, 134] width 164 height 23
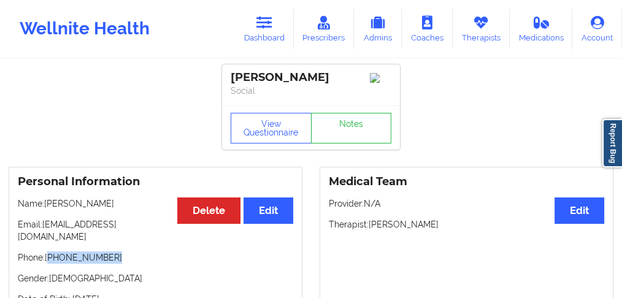
drag, startPoint x: 123, startPoint y: 250, endPoint x: 50, endPoint y: 252, distance: 73.6
click at [50, 252] on p "Phone: [PHONE_NUMBER]" at bounding box center [155, 258] width 275 height 12
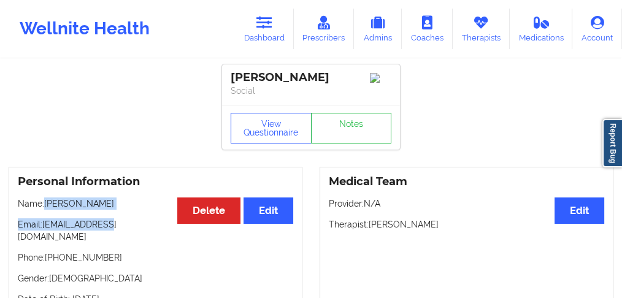
drag, startPoint x: 71, startPoint y: 212, endPoint x: 46, endPoint y: 212, distance: 24.5
click at [46, 212] on div "Personal Information Edit Delete Name: [PERSON_NAME] Email: [EMAIL_ADDRESS][DOM…" at bounding box center [156, 251] width 294 height 169
click at [266, 26] on icon at bounding box center [264, 22] width 16 height 13
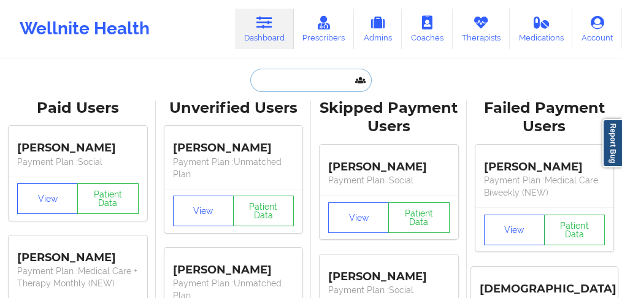
click at [261, 80] on input "text" at bounding box center [310, 80] width 121 height 23
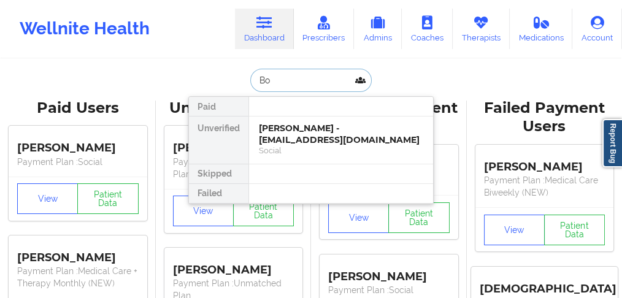
type input "B"
type input "Bonap"
click at [320, 123] on div "[PERSON_NAME] - [EMAIL_ADDRESS][DOMAIN_NAME]" at bounding box center [341, 134] width 164 height 23
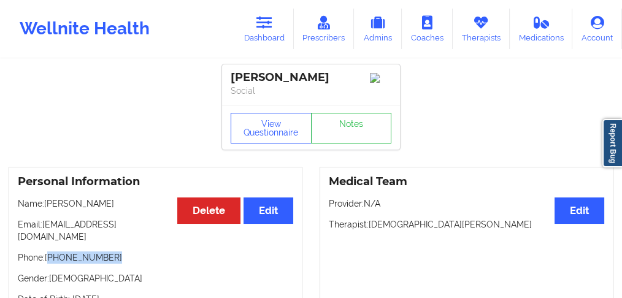
drag, startPoint x: 123, startPoint y: 259, endPoint x: 50, endPoint y: 258, distance: 73.0
click at [50, 258] on p "Phone: [PHONE_NUMBER]" at bounding box center [155, 258] width 275 height 12
click at [266, 36] on link "Dashboard" at bounding box center [264, 29] width 59 height 40
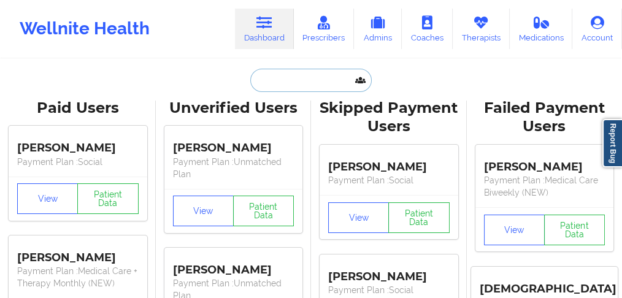
click at [280, 83] on input "text" at bounding box center [310, 80] width 121 height 23
paste input "[PERSON_NAME]"
type input "[PERSON_NAME]"
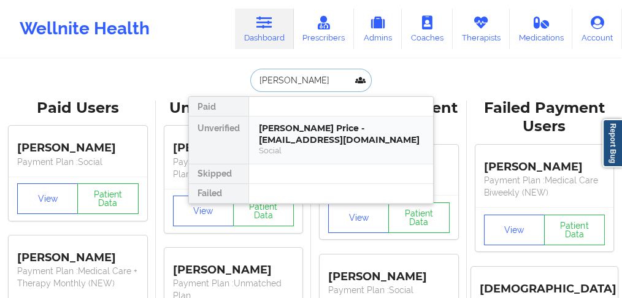
click at [313, 128] on div "[PERSON_NAME] Price - [EMAIL_ADDRESS][DOMAIN_NAME]" at bounding box center [341, 134] width 164 height 23
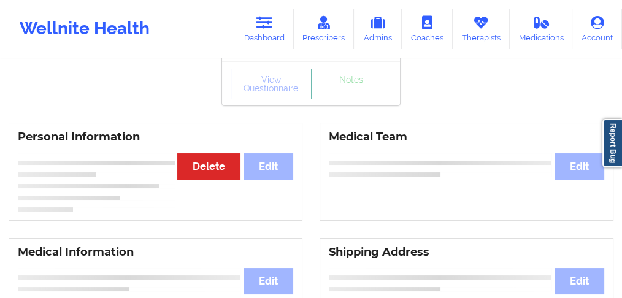
scroll to position [40, 0]
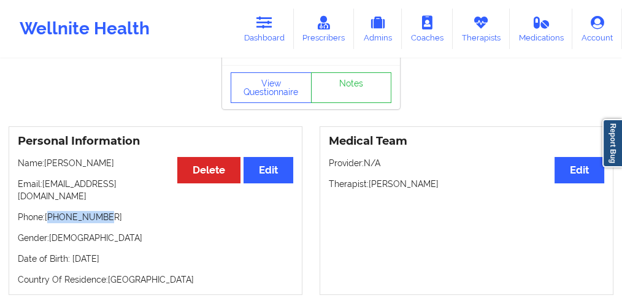
drag, startPoint x: 99, startPoint y: 206, endPoint x: 55, endPoint y: 206, distance: 44.2
click at [50, 211] on p "Phone: [PHONE_NUMBER]" at bounding box center [155, 217] width 275 height 12
